Goal: Check status: Check status

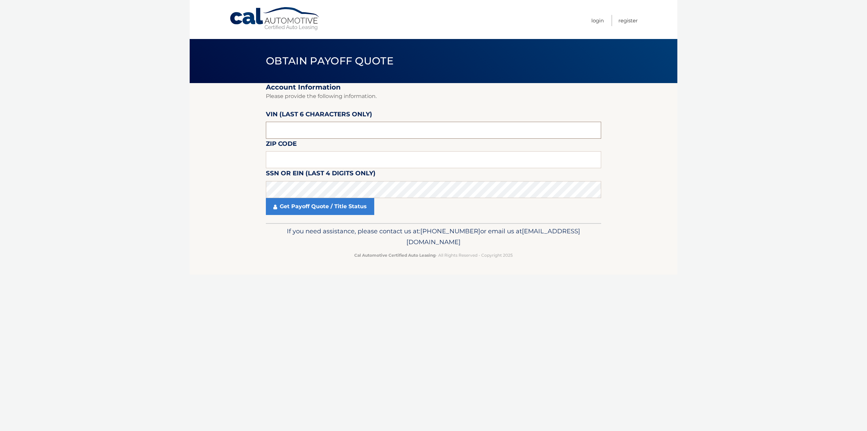
click at [393, 129] on input "text" at bounding box center [433, 130] width 335 height 17
type input "002272"
click at [393, 159] on input "text" at bounding box center [433, 159] width 335 height 17
type input "07202"
click at [364, 205] on link "Get Payoff Quote / Title Status" at bounding box center [320, 206] width 108 height 17
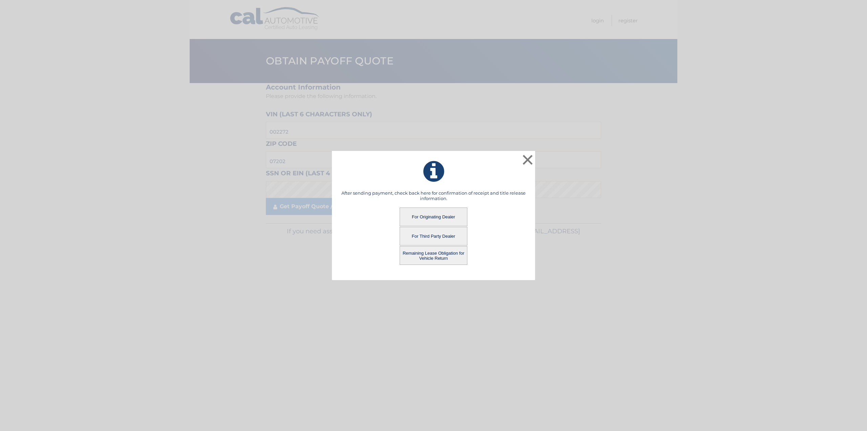
click at [428, 217] on button "For Originating Dealer" at bounding box center [434, 216] width 68 height 19
click at [455, 220] on button "For Originating Dealer" at bounding box center [434, 216] width 68 height 19
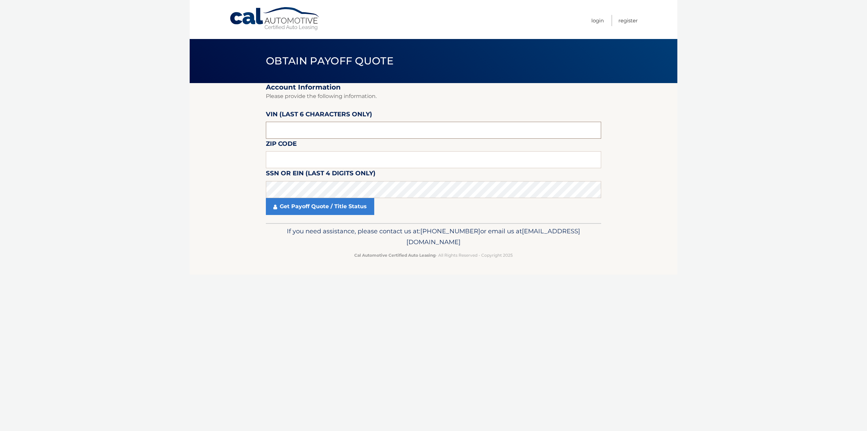
click at [339, 130] on input "text" at bounding box center [433, 130] width 335 height 17
type input "002272"
click at [351, 161] on input "text" at bounding box center [433, 159] width 335 height 17
type input "07202"
click at [331, 207] on link "Get Payoff Quote / Title Status" at bounding box center [320, 206] width 108 height 17
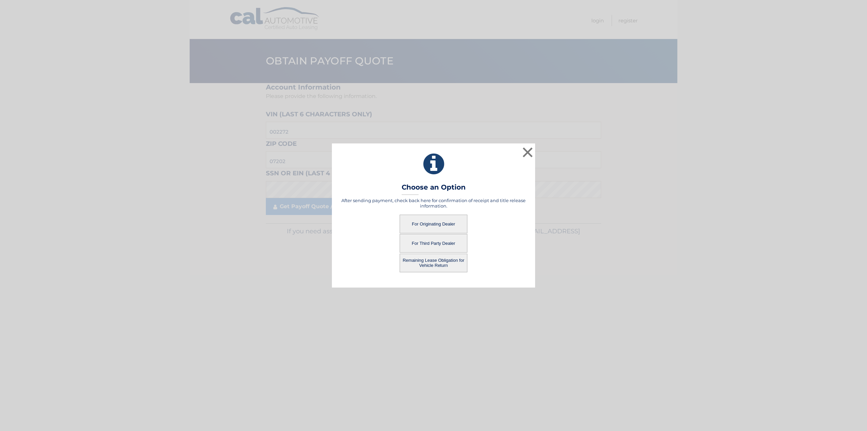
click at [447, 225] on button "For Originating Dealer" at bounding box center [434, 223] width 68 height 19
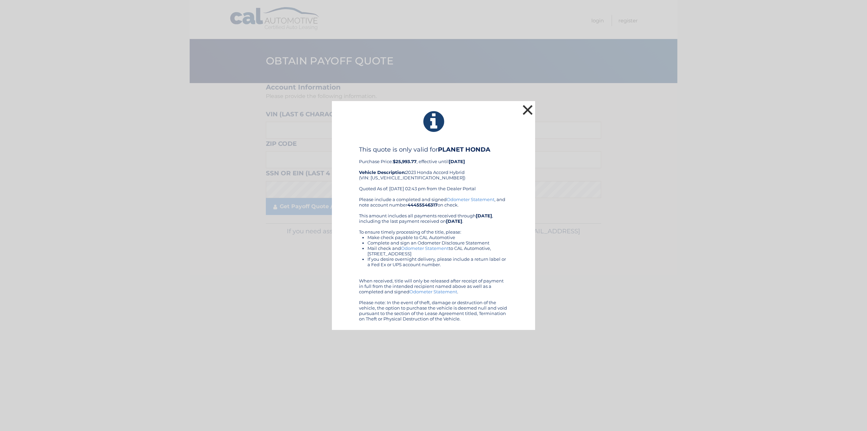
click at [530, 107] on button "×" at bounding box center [528, 110] width 14 height 14
